Goal: Understand process/instructions: Learn about a topic

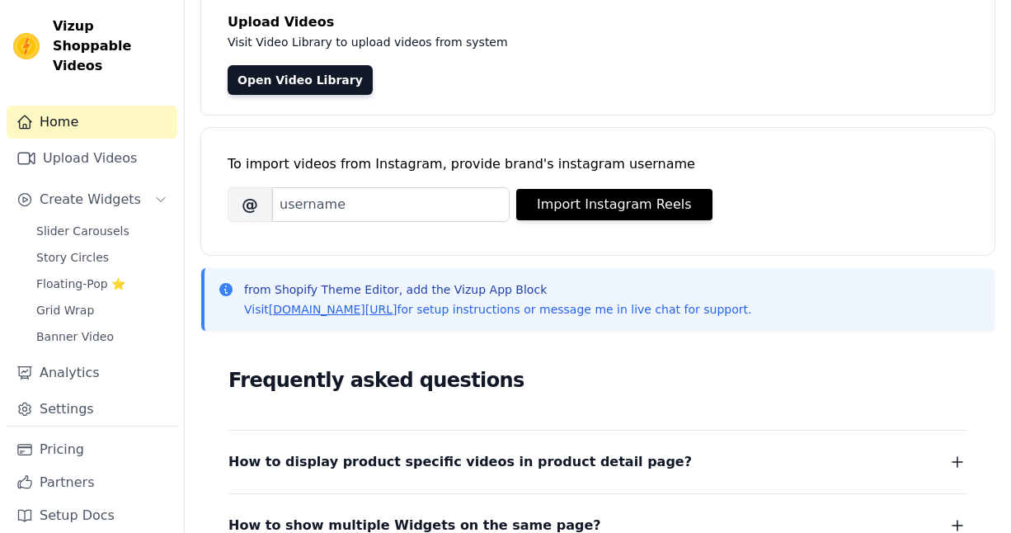
scroll to position [107, 0]
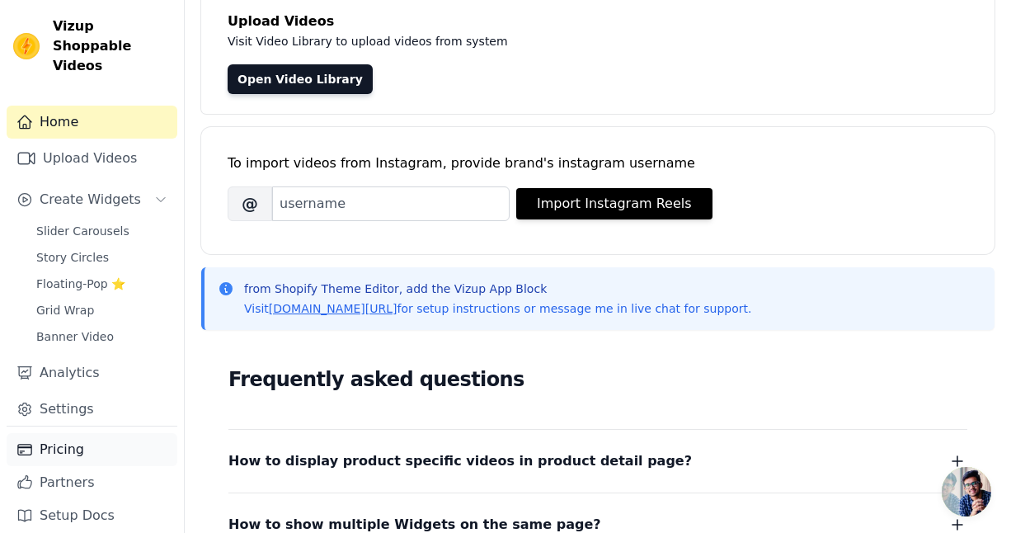
click at [64, 433] on link "Pricing" at bounding box center [92, 449] width 171 height 33
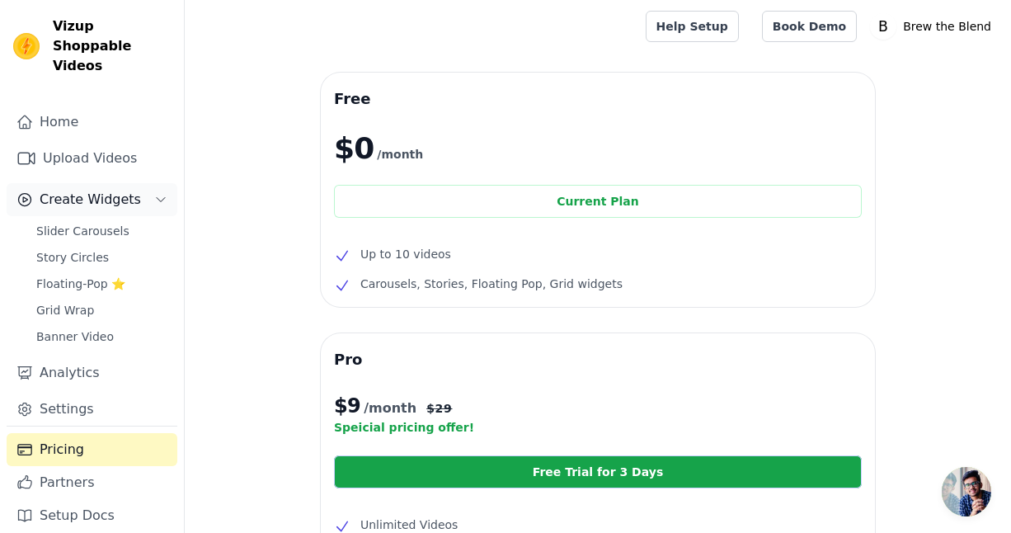
click at [91, 190] on span "Create Widgets" at bounding box center [90, 200] width 101 height 20
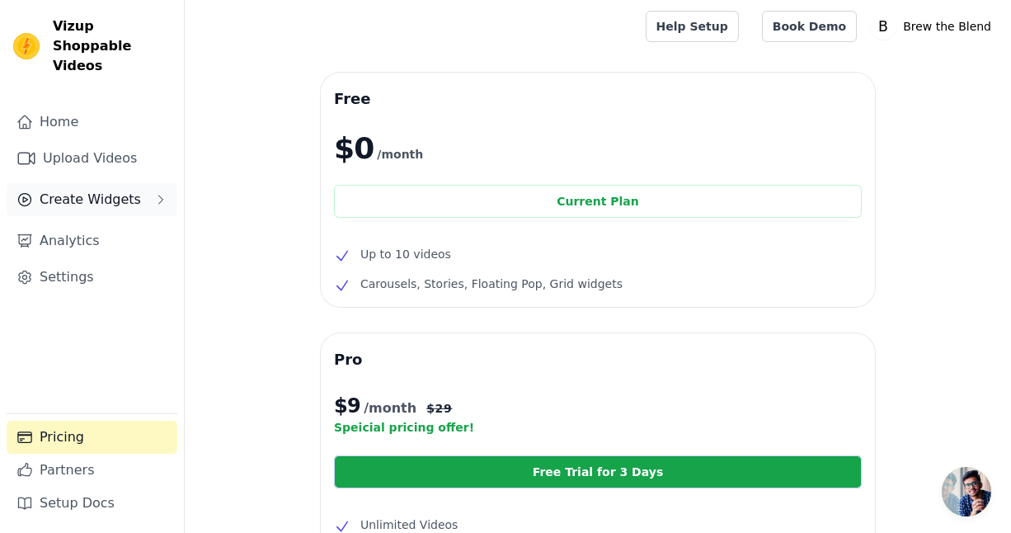
click at [91, 190] on span "Create Widgets" at bounding box center [90, 200] width 101 height 20
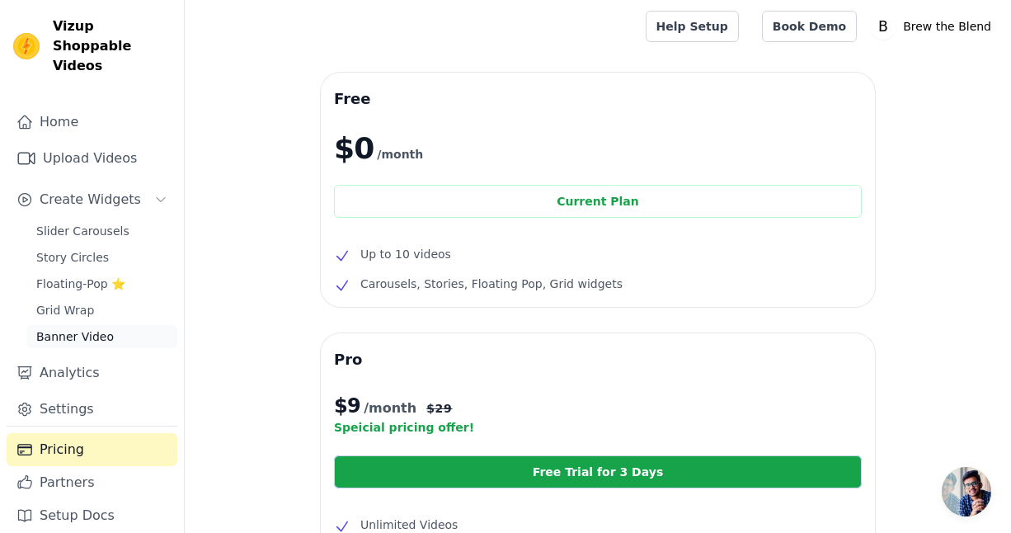
click at [68, 328] on span "Banner Video" at bounding box center [75, 336] width 78 height 16
